Goal: Task Accomplishment & Management: Complete application form

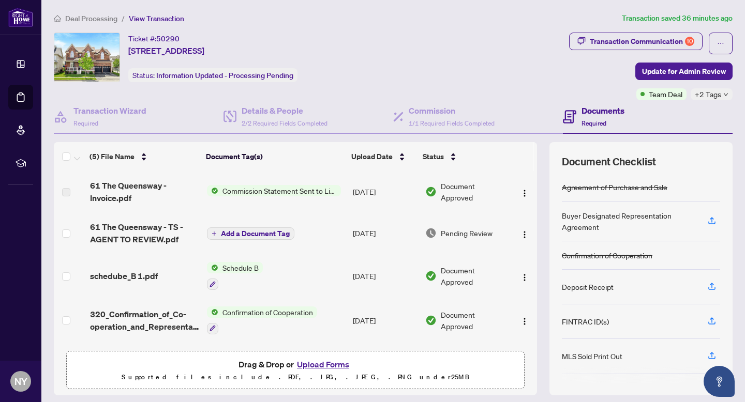
scroll to position [43, 0]
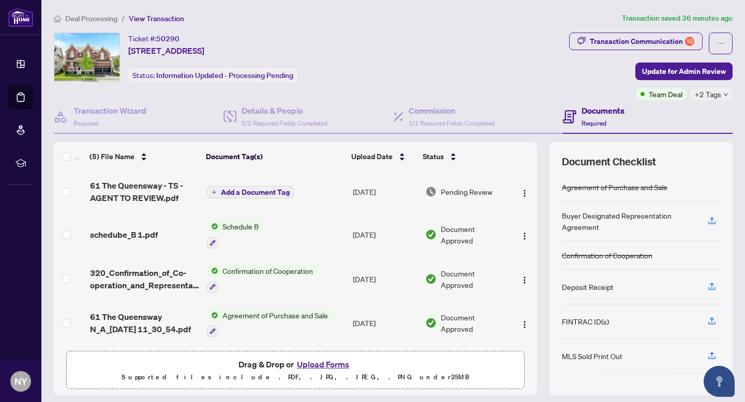
click at [310, 363] on button "Upload Forms" at bounding box center [323, 364] width 58 height 13
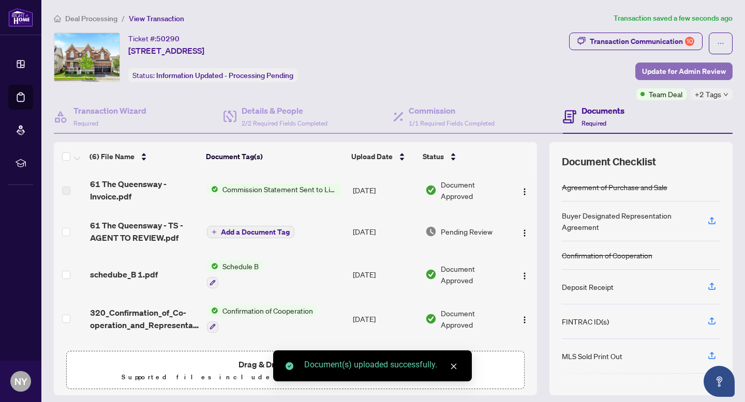
click at [664, 74] on span "Update for Admin Review" at bounding box center [684, 71] width 84 height 17
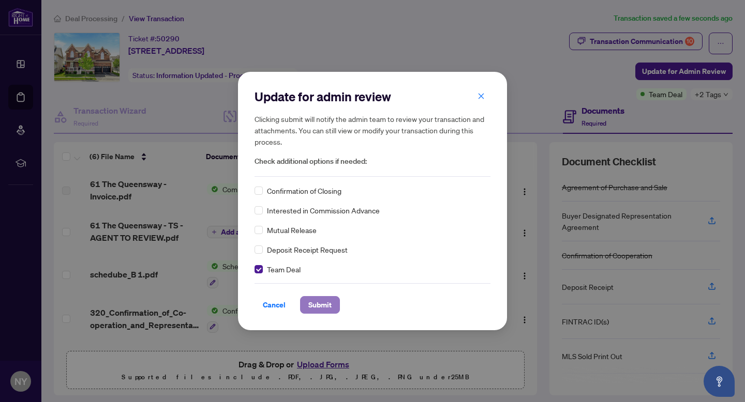
click at [305, 299] on button "Submit" at bounding box center [320, 305] width 40 height 18
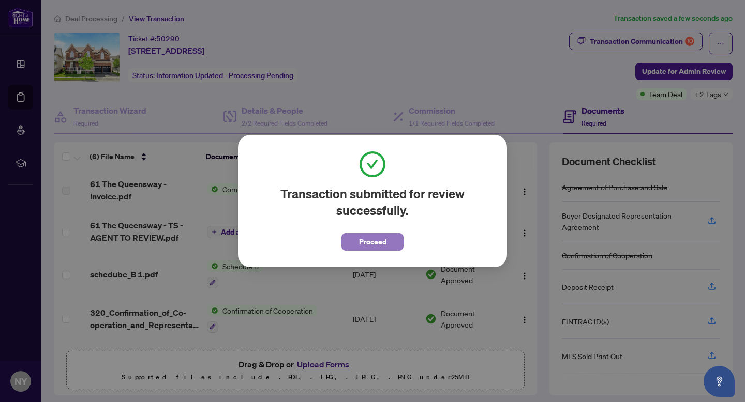
click at [390, 250] on button "Proceed" at bounding box center [372, 242] width 62 height 18
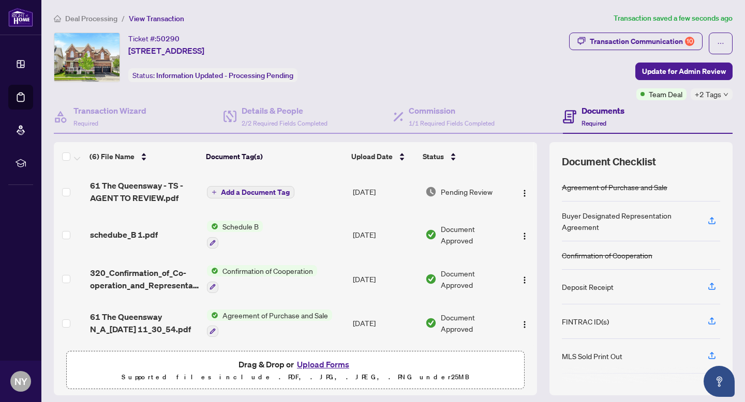
scroll to position [0, 0]
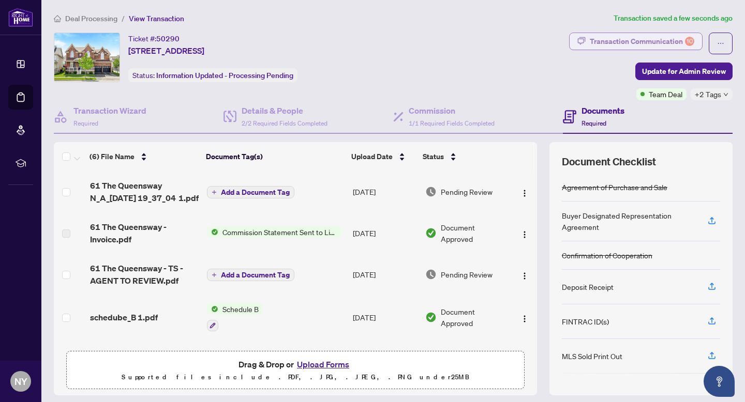
click at [602, 41] on div "Transaction Communication 10" at bounding box center [641, 41] width 104 height 17
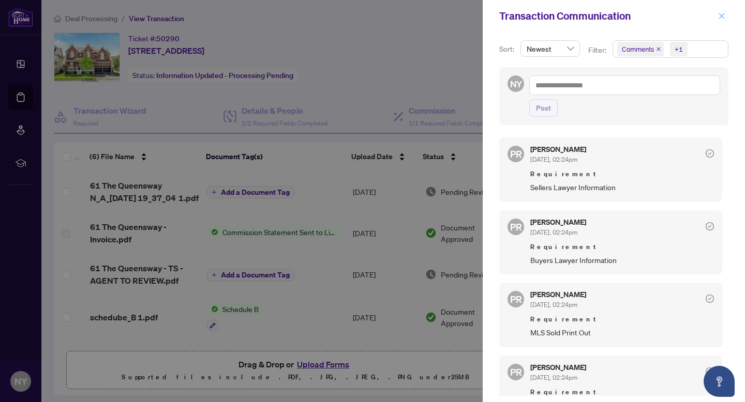
click at [723, 13] on icon "close" at bounding box center [721, 15] width 7 height 7
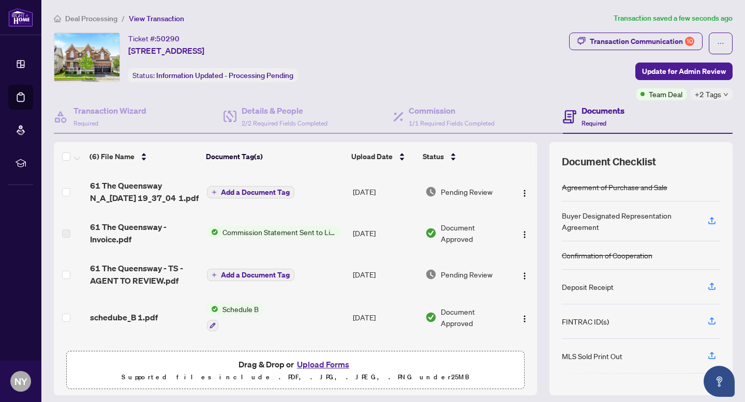
click at [308, 366] on button "Upload Forms" at bounding box center [323, 364] width 58 height 13
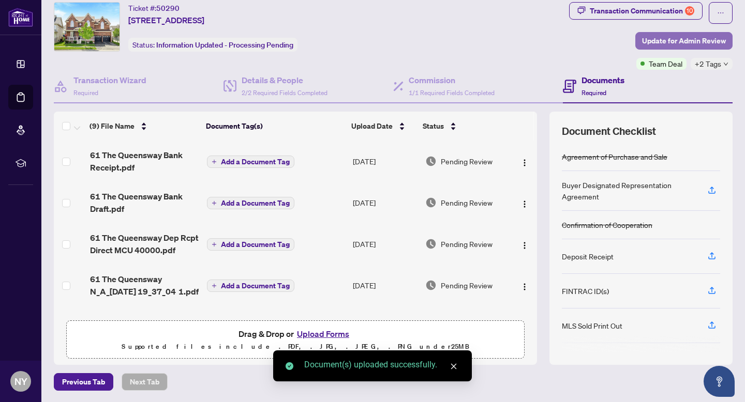
click at [700, 39] on span "Update for Admin Review" at bounding box center [684, 41] width 84 height 17
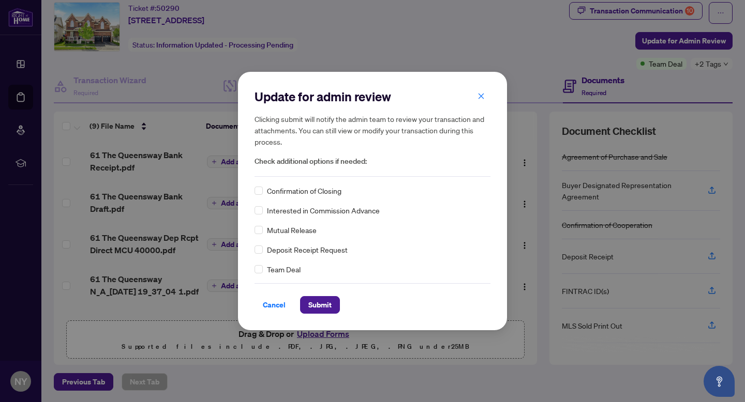
click at [267, 272] on span "Team Deal" at bounding box center [284, 269] width 34 height 11
click at [252, 267] on div "Update for admin review Clicking submit will notify the admin team to review yo…" at bounding box center [372, 201] width 269 height 258
click at [311, 300] on span "Submit" at bounding box center [319, 305] width 23 height 17
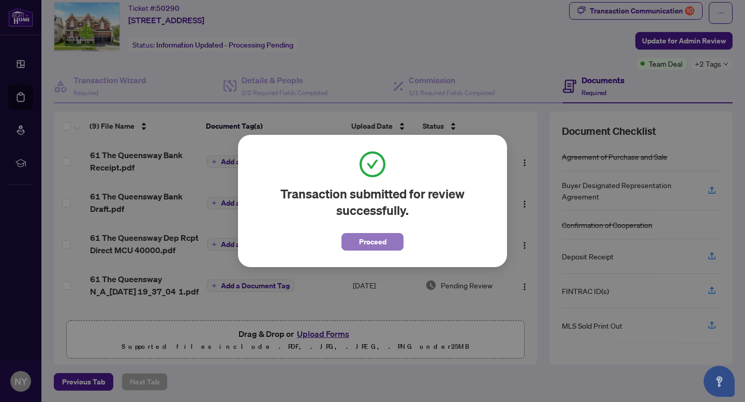
click at [354, 240] on button "Proceed" at bounding box center [372, 242] width 62 height 18
